Goal: Task Accomplishment & Management: Manage account settings

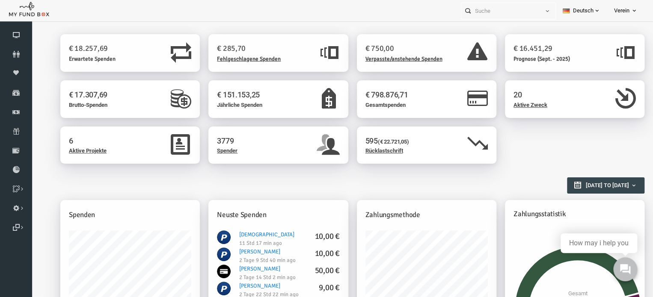
click at [633, 9] on icon at bounding box center [634, 10] width 7 height 7
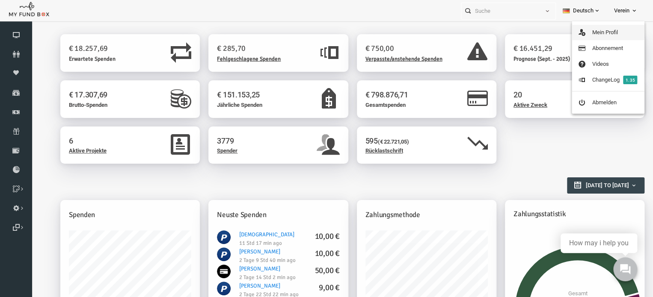
click at [606, 30] on link "Mein Profil" at bounding box center [608, 32] width 73 height 15
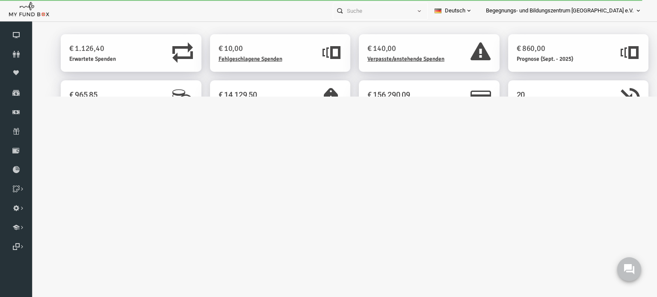
click at [639, 7] on icon at bounding box center [638, 10] width 7 height 7
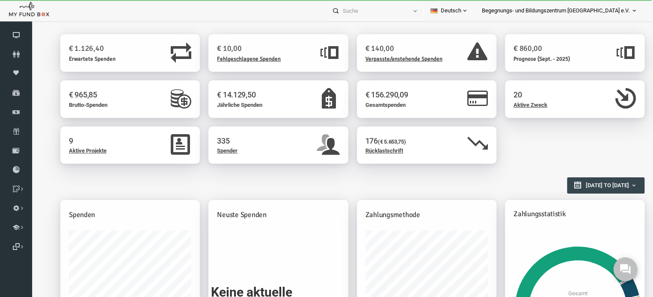
click at [634, 11] on icon at bounding box center [634, 10] width 7 height 7
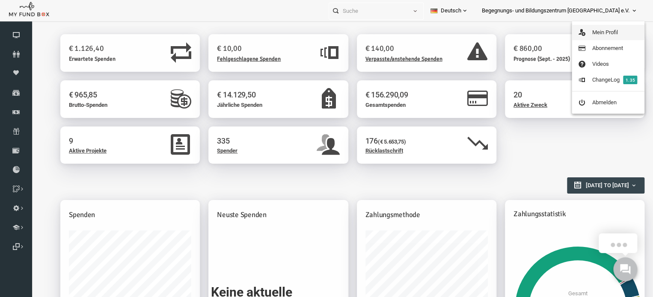
click at [598, 31] on link "Mein Profil" at bounding box center [608, 32] width 73 height 15
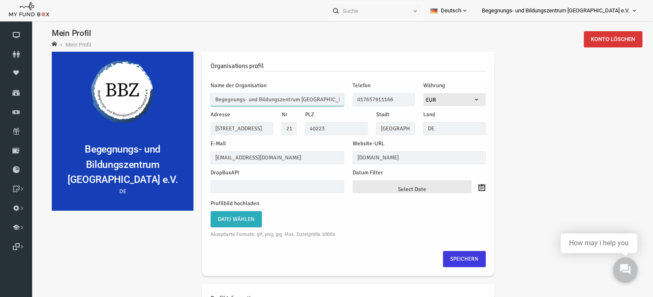
drag, startPoint x: 201, startPoint y: 101, endPoint x: 323, endPoint y: 111, distance: 122.8
click at [323, 111] on div "Name der Organisation Begegnungs- und Bildungszentrum Düsseldorf e.V. Telefon 0…" at bounding box center [336, 178] width 292 height 194
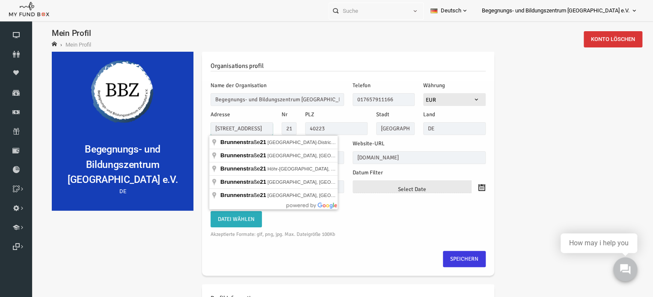
drag, startPoint x: 249, startPoint y: 130, endPoint x: 196, endPoint y: 129, distance: 52.6
click at [196, 129] on div "Adresse Brunnenstr. 21" at bounding box center [229, 122] width 71 height 25
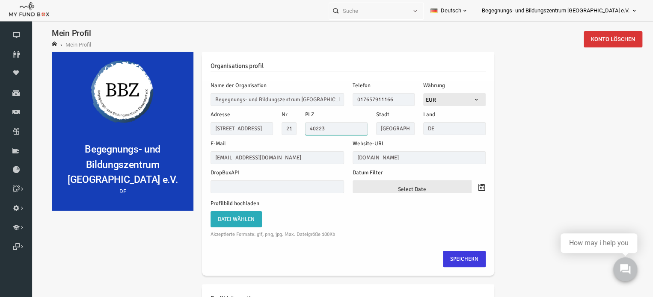
drag, startPoint x: 323, startPoint y: 124, endPoint x: 290, endPoint y: 125, distance: 33.8
click at [290, 125] on div "PLZ 40223" at bounding box center [323, 122] width 71 height 25
drag, startPoint x: 393, startPoint y: 129, endPoint x: 361, endPoint y: 131, distance: 31.7
click at [364, 131] on input "Düsseldorf" at bounding box center [383, 128] width 39 height 13
drag, startPoint x: 268, startPoint y: 160, endPoint x: 201, endPoint y: 156, distance: 66.9
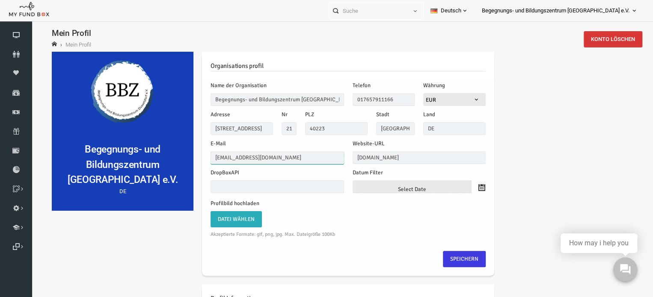
click at [201, 156] on input "finanzen@bbz-dus.de" at bounding box center [264, 157] width 133 height 13
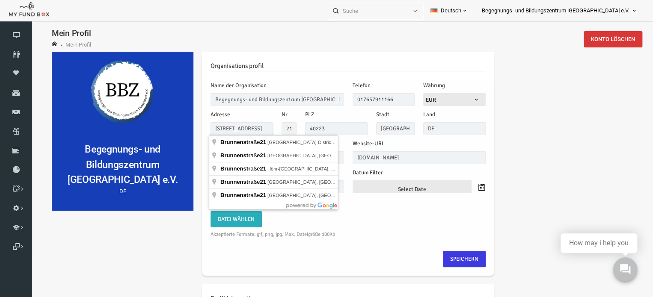
click at [230, 130] on input "Brunnenstr. 21" at bounding box center [229, 128] width 62 height 13
type input "Brunnenstr 21"
drag, startPoint x: 248, startPoint y: 125, endPoint x: 199, endPoint y: 128, distance: 48.8
click at [199, 128] on input "Brunnenstr 21" at bounding box center [229, 128] width 62 height 13
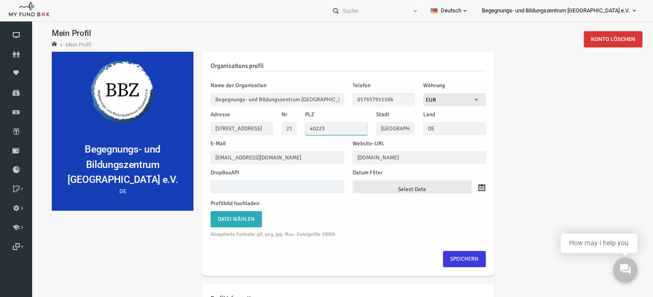
drag, startPoint x: 317, startPoint y: 126, endPoint x: 279, endPoint y: 130, distance: 37.8
click at [279, 130] on div "Adresse Brunnenstr 21 Nr 21 PLZ 40223 Stadt Düsseldorf Land DE" at bounding box center [336, 122] width 284 height 25
drag, startPoint x: 385, startPoint y: 130, endPoint x: 355, endPoint y: 130, distance: 29.9
click at [355, 130] on div "Adresse Brunnenstr 21 Nr 21 PLZ 40223 Stadt Düsseldorf Land DE" at bounding box center [336, 122] width 284 height 25
click at [395, 122] on input "Düsseldorf" at bounding box center [383, 128] width 39 height 13
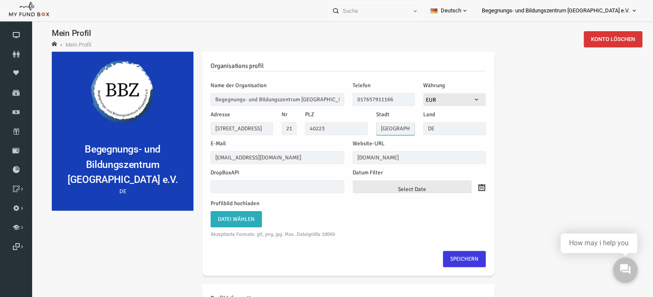
drag, startPoint x: 395, startPoint y: 122, endPoint x: 379, endPoint y: 125, distance: 16.1
click at [379, 125] on input "Düsseldorf" at bounding box center [383, 128] width 39 height 13
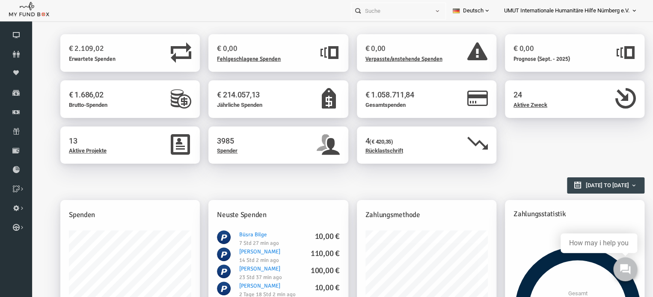
click at [634, 8] on icon at bounding box center [634, 10] width 7 height 7
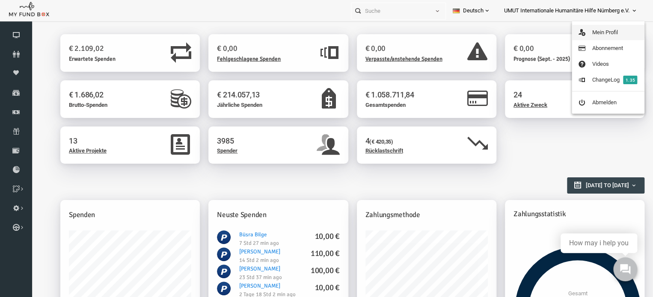
click at [599, 33] on link "Mein Profil" at bounding box center [608, 32] width 73 height 15
